Goal: Book appointment/travel/reservation

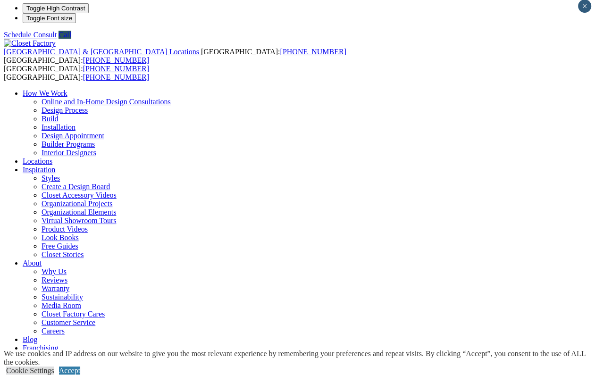
scroll to position [189, 0]
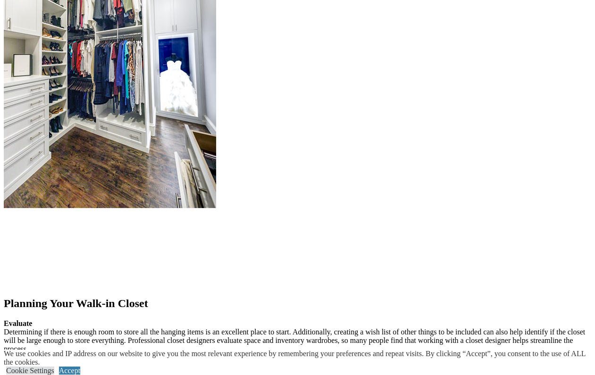
scroll to position [1132, 0]
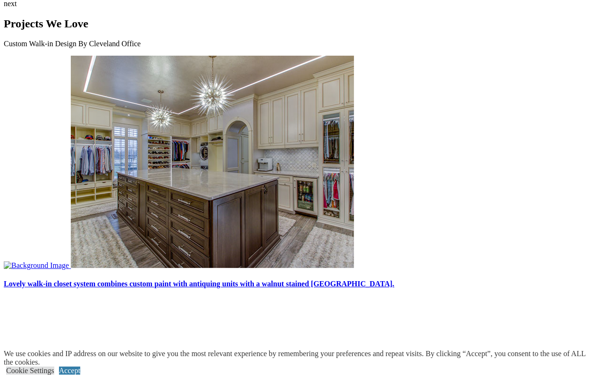
scroll to position [2609, 0]
